Goal: Task Accomplishment & Management: Manage account settings

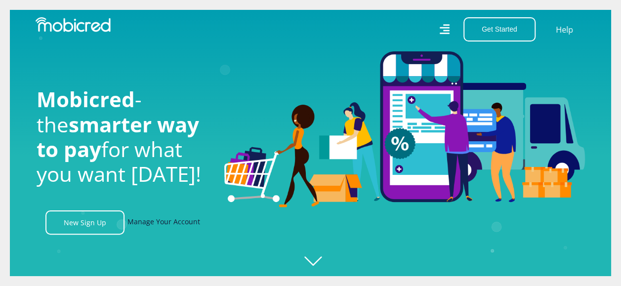
scroll to position [0, 704]
click at [175, 225] on link "Manage Your Account" at bounding box center [164, 223] width 73 height 24
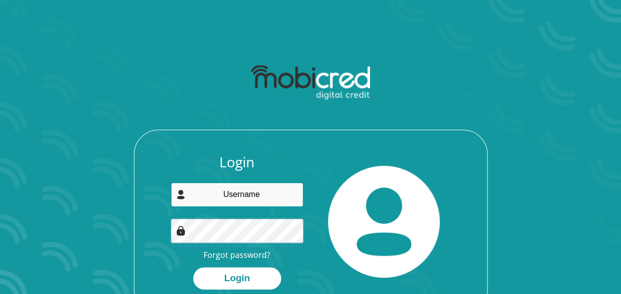
click at [240, 203] on input "email" at bounding box center [237, 194] width 132 height 24
type input "[EMAIL_ADDRESS][DOMAIN_NAME]"
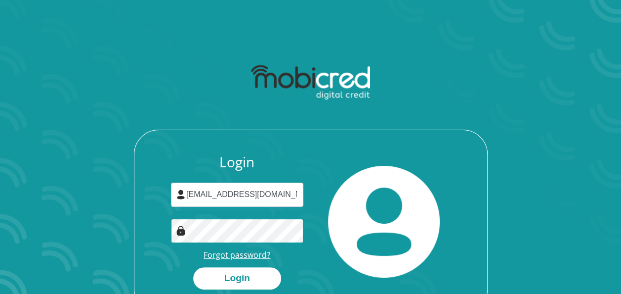
click at [193, 267] on button "Login" at bounding box center [237, 278] width 88 height 22
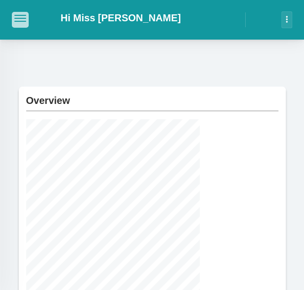
click at [20, 16] on span "button" at bounding box center [20, 15] width 12 height 1
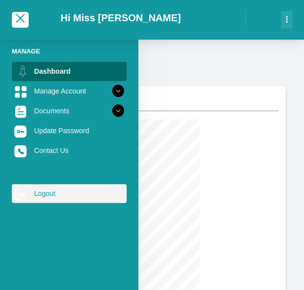
click at [49, 194] on link "log out Logout" at bounding box center [69, 193] width 115 height 19
